Goal: Transaction & Acquisition: Subscribe to service/newsletter

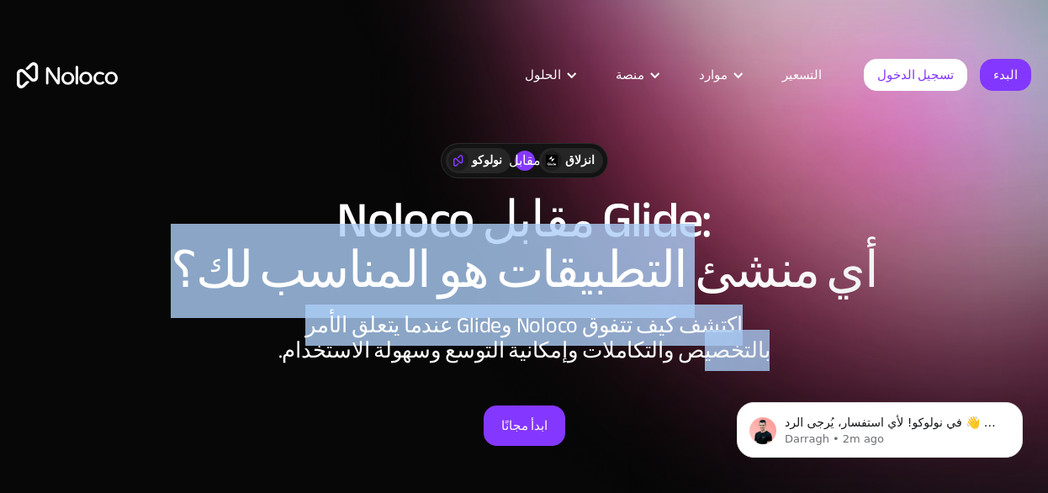
drag, startPoint x: 712, startPoint y: 293, endPoint x: 700, endPoint y: 372, distance: 80.0
click at [700, 372] on div "نولوكو مقابل انزلاق Noloco مقابل Glide: أي منشئ التطبيقات هو المناسب لك؟ اكتشف …" at bounding box center [524, 311] width 1048 height 370
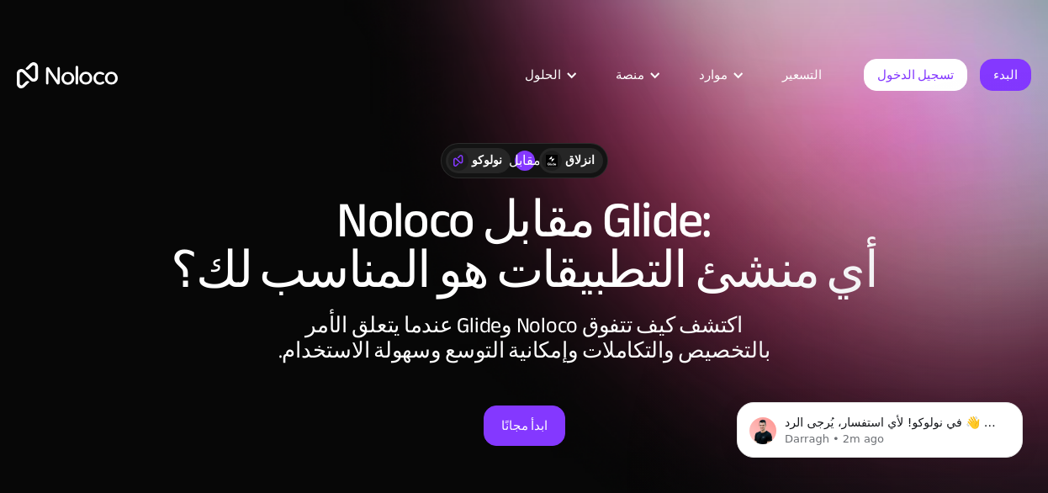
click at [878, 259] on font "أي منشئ التطبيقات هو المناسب لك؟" at bounding box center [524, 271] width 707 height 94
click at [530, 428] on font "ابدأ مجانًا" at bounding box center [524, 426] width 46 height 24
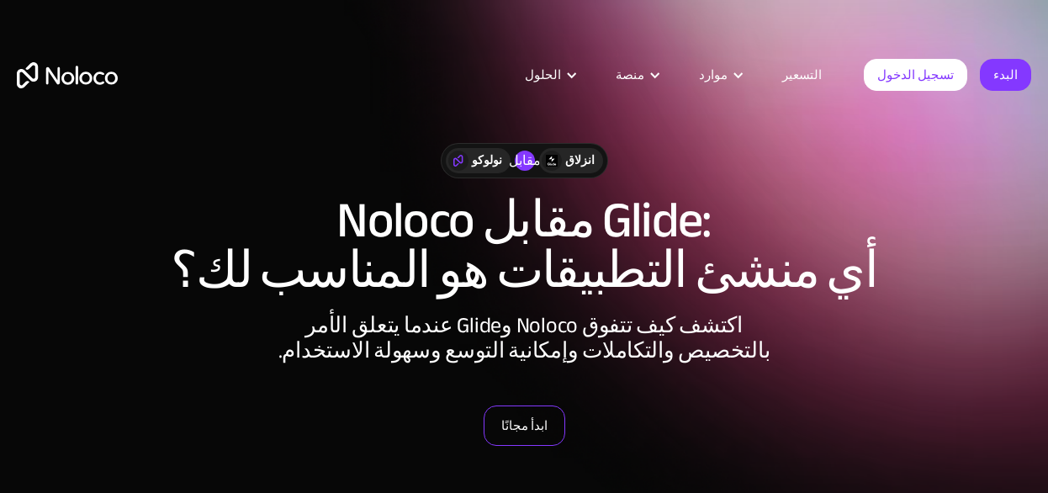
click at [519, 424] on font "ابدأ مجانًا" at bounding box center [524, 426] width 46 height 24
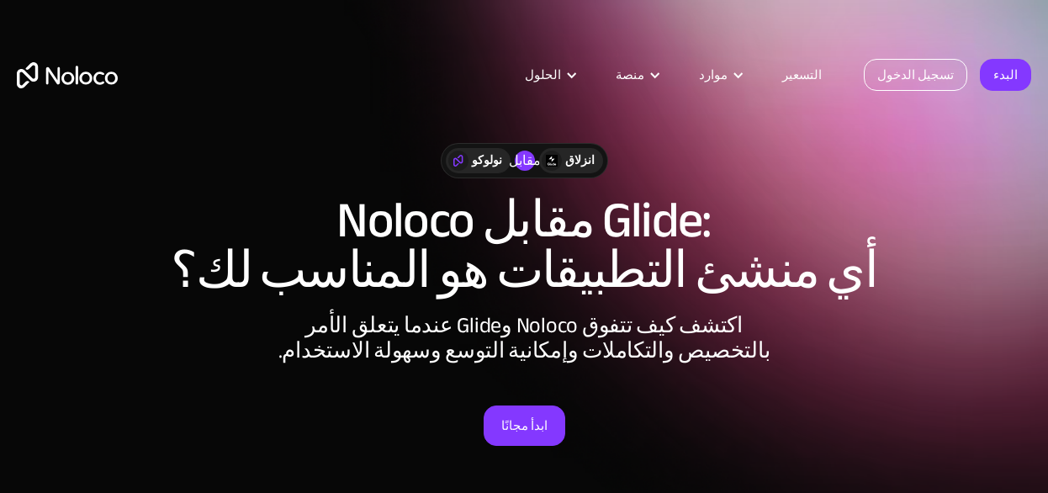
click at [909, 77] on font "تسجيل الدخول" at bounding box center [916, 75] width 77 height 24
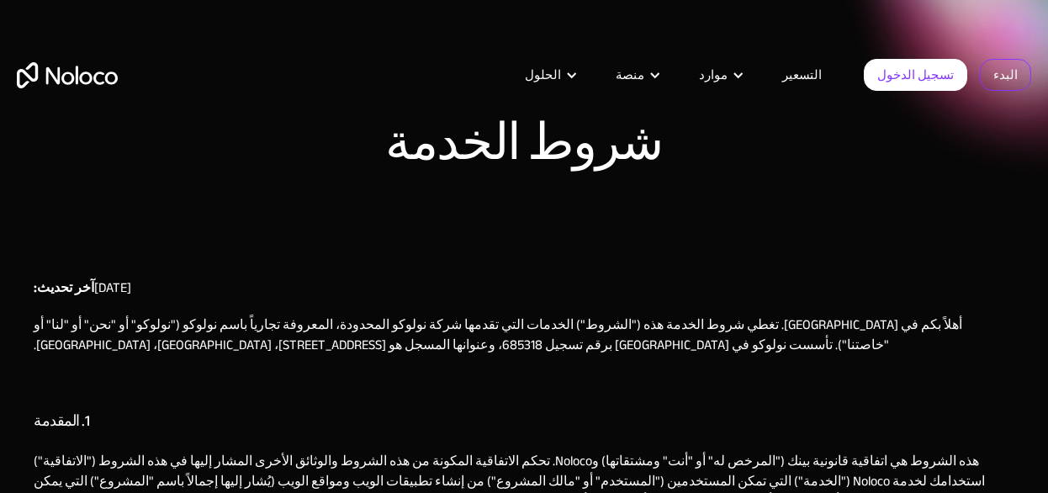
click at [1015, 66] on font "البدء" at bounding box center [1006, 75] width 24 height 24
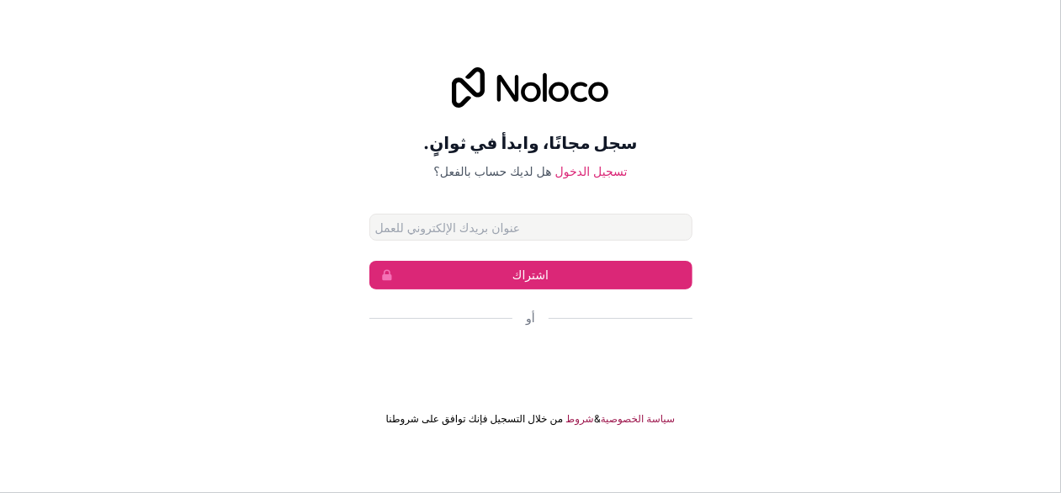
click at [963, 17] on div "سجل مجانًا، وابدأ في ثوانٍ. هل لديك حساب بالفعل؟ تسجيل الدخول اشتراك أو من خلال…" at bounding box center [530, 246] width 1061 height 493
